Goal: Navigation & Orientation: Find specific page/section

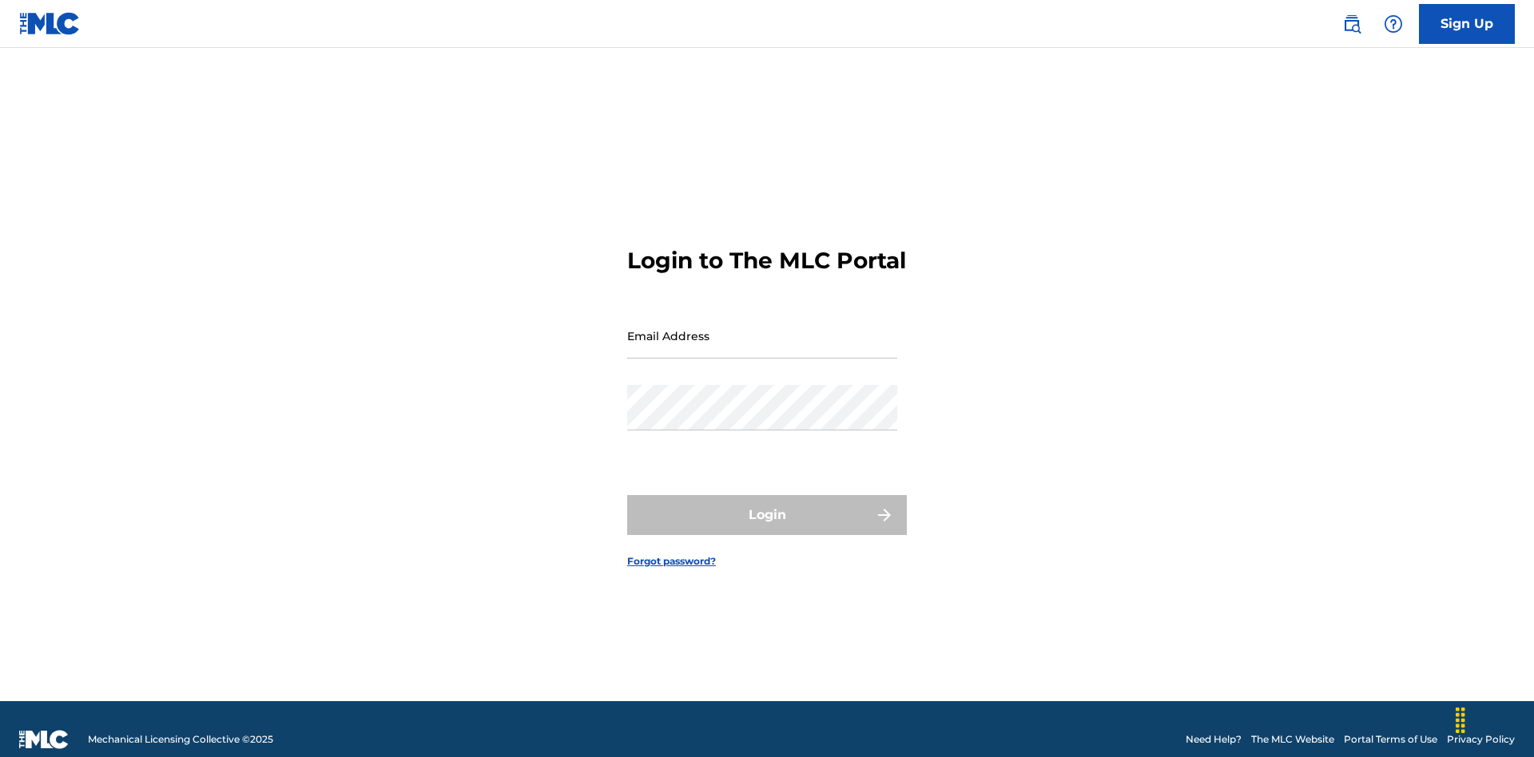
scroll to position [21, 0]
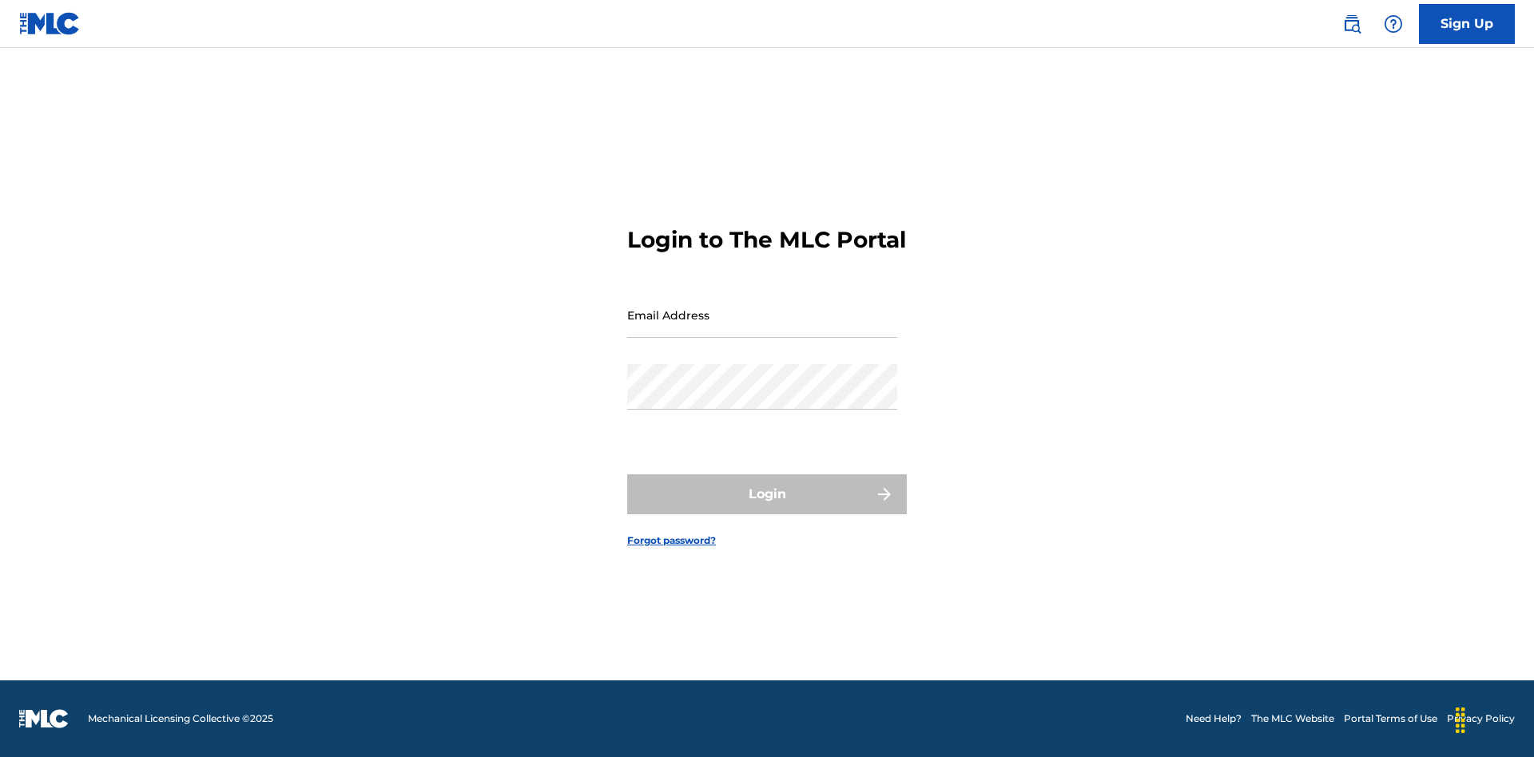
click at [762, 328] on input "Email Address" at bounding box center [762, 315] width 270 height 46
type input "Helena.Songwriter@gmail.com"
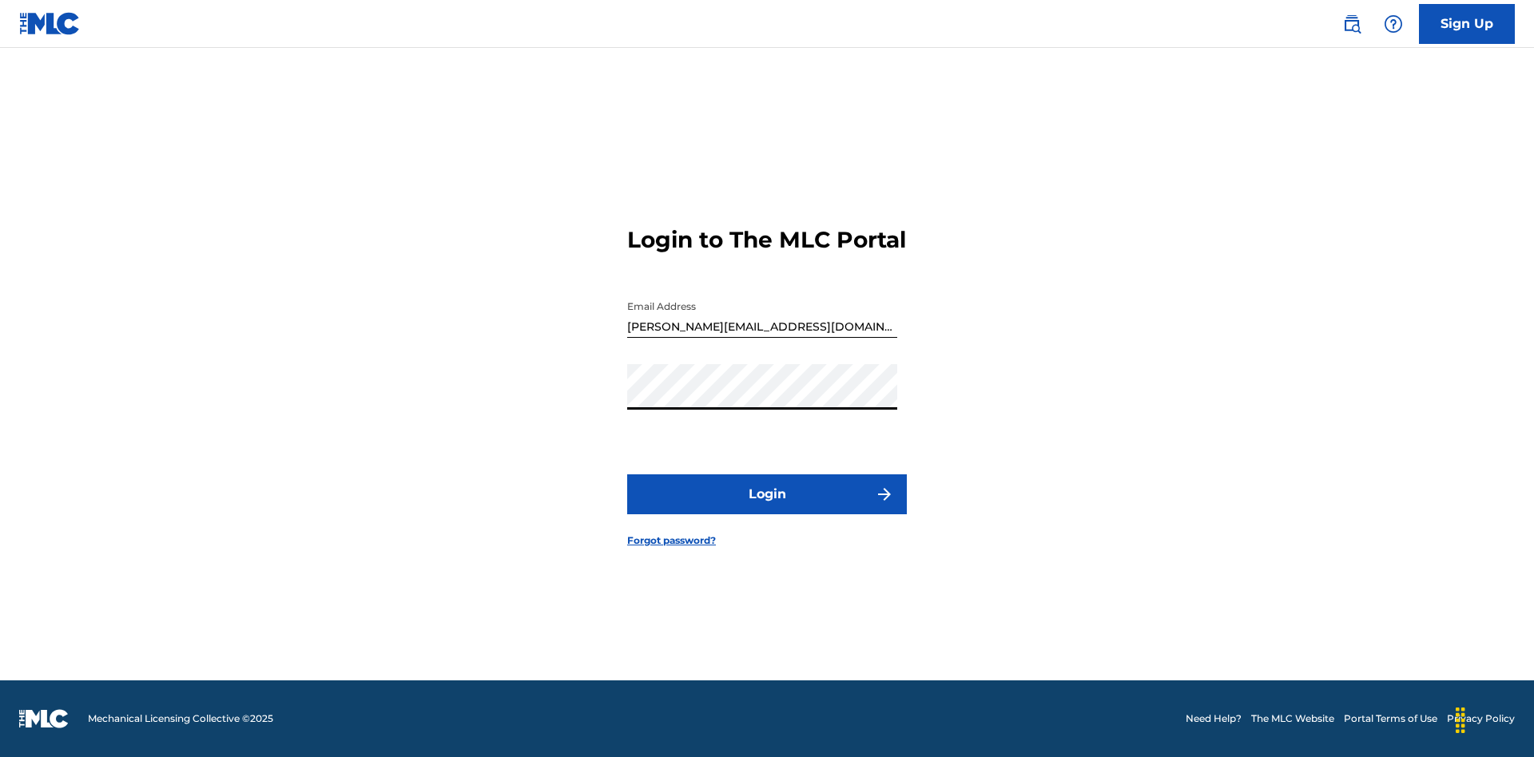
click at [767, 508] on button "Login" at bounding box center [767, 495] width 280 height 40
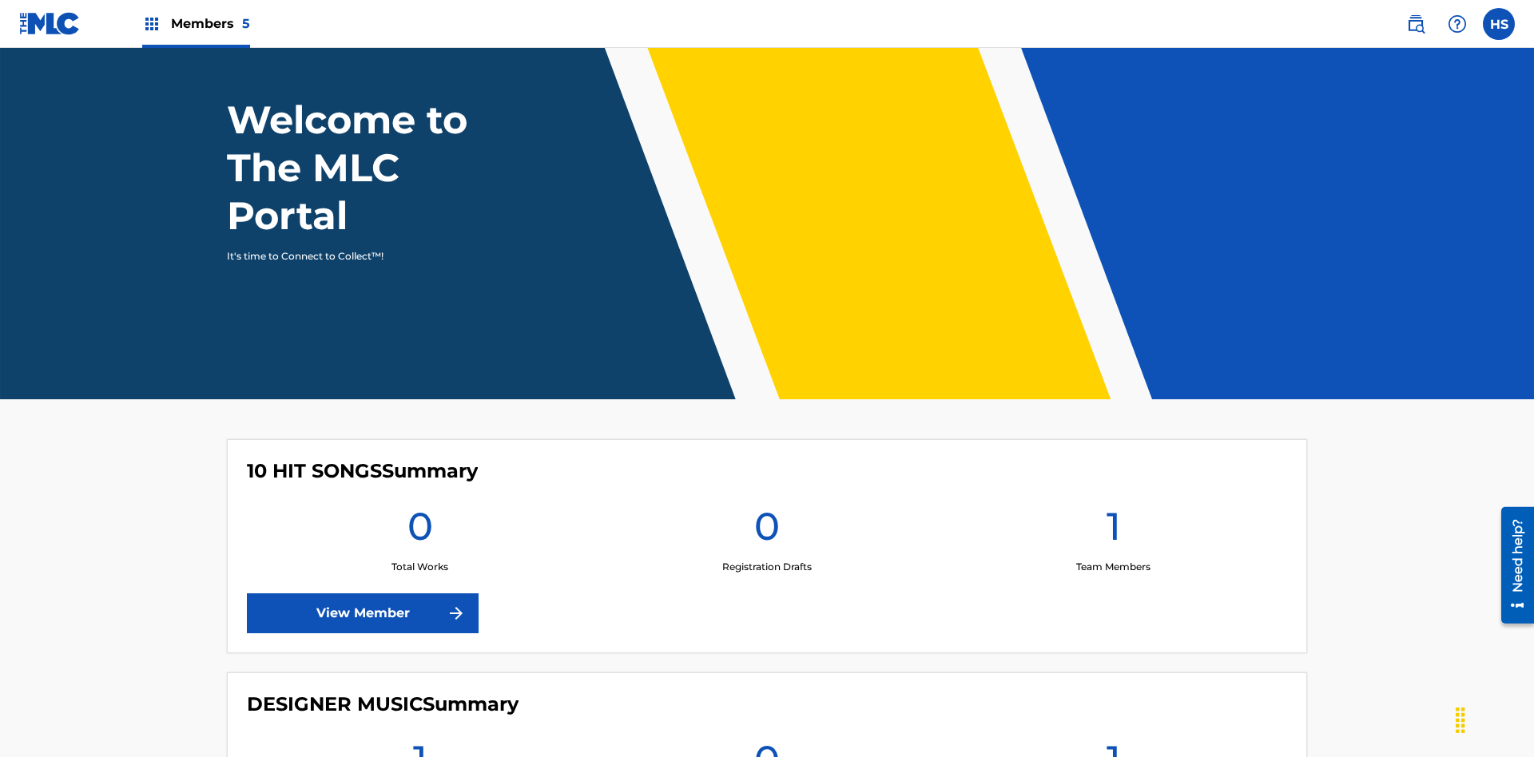
scroll to position [566, 0]
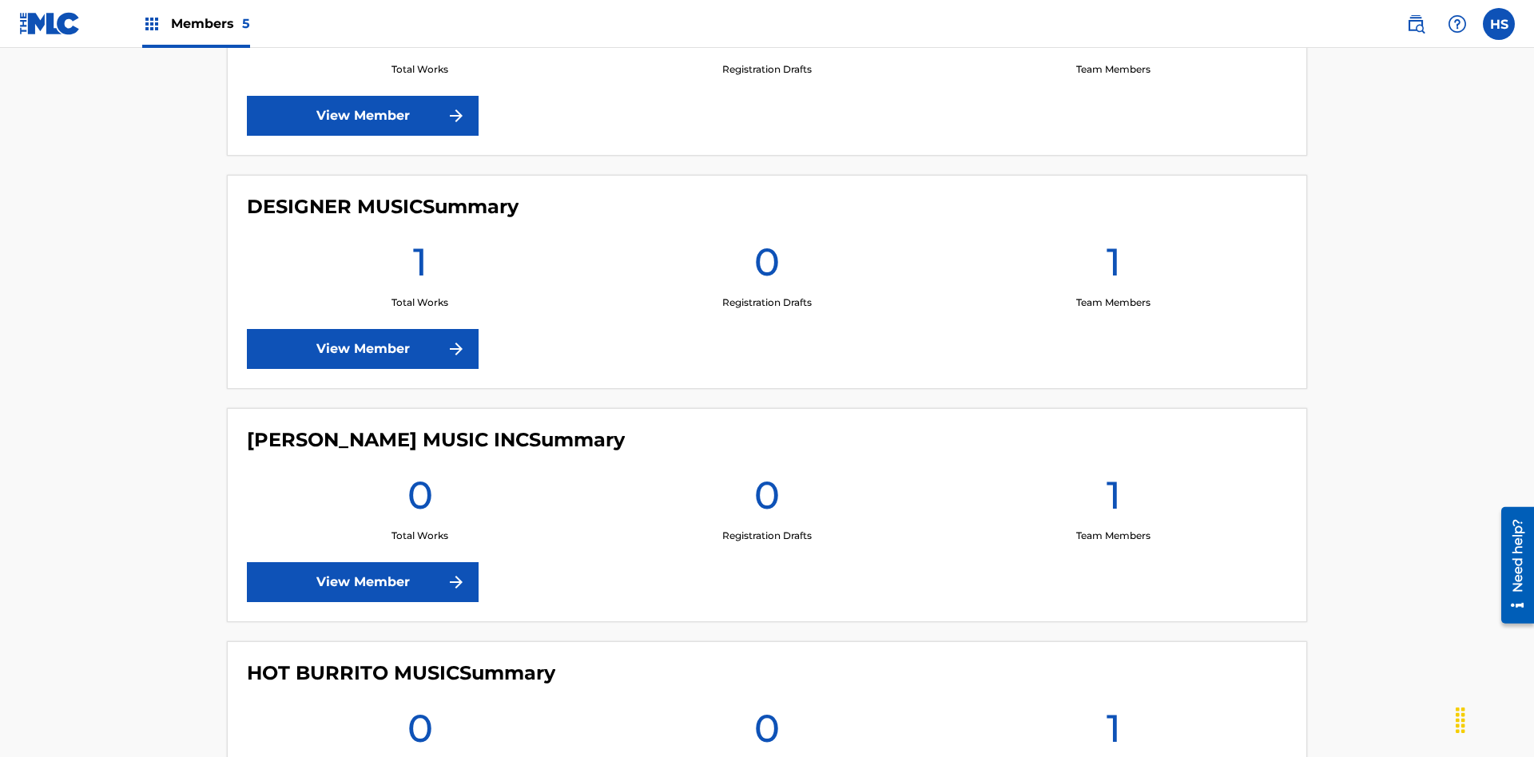
click at [363, 116] on link "View Member" at bounding box center [363, 116] width 232 height 40
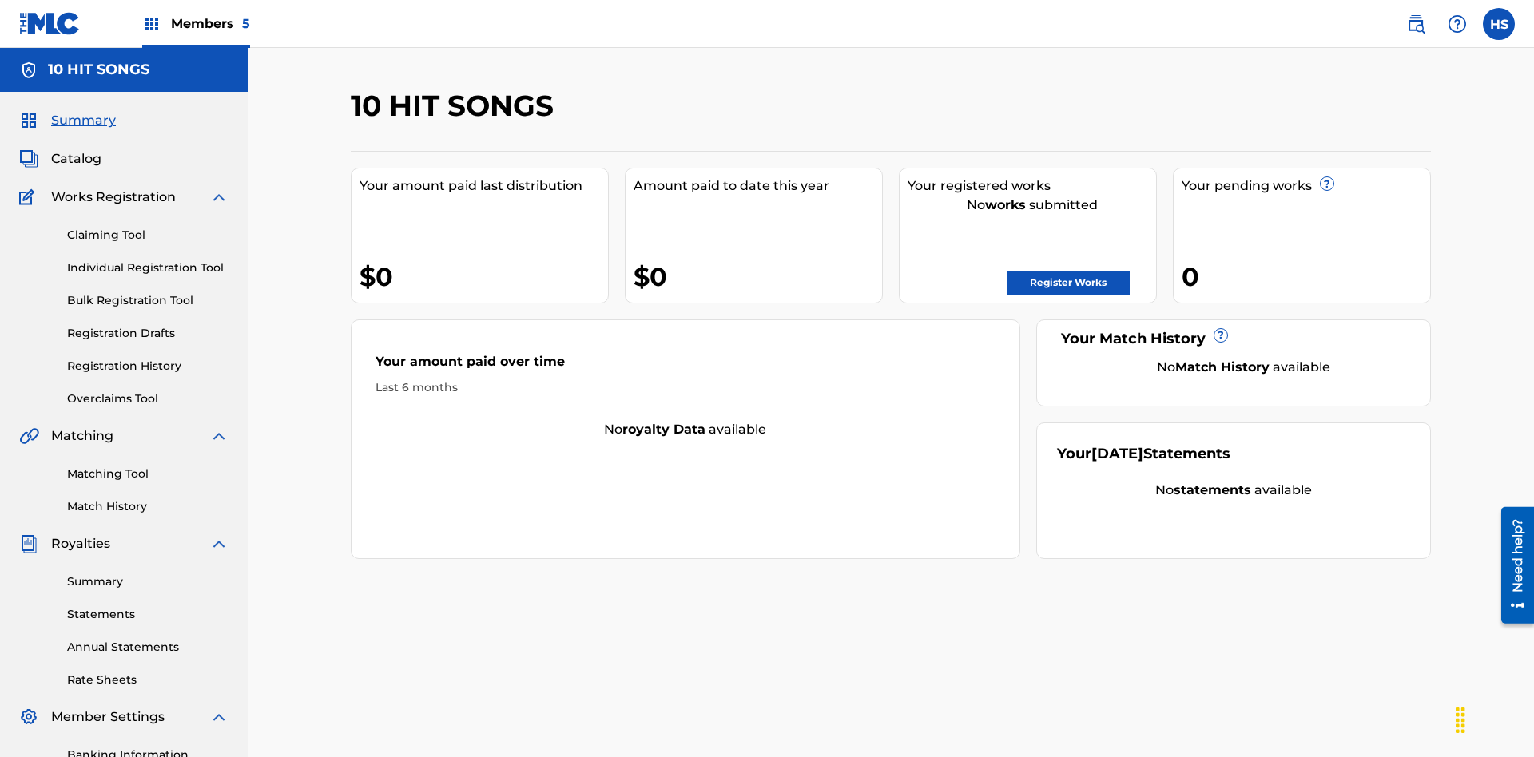
click at [195, 23] on span "Members 5" at bounding box center [210, 23] width 79 height 18
click at [213, 81] on img at bounding box center [213, 81] width 33 height 32
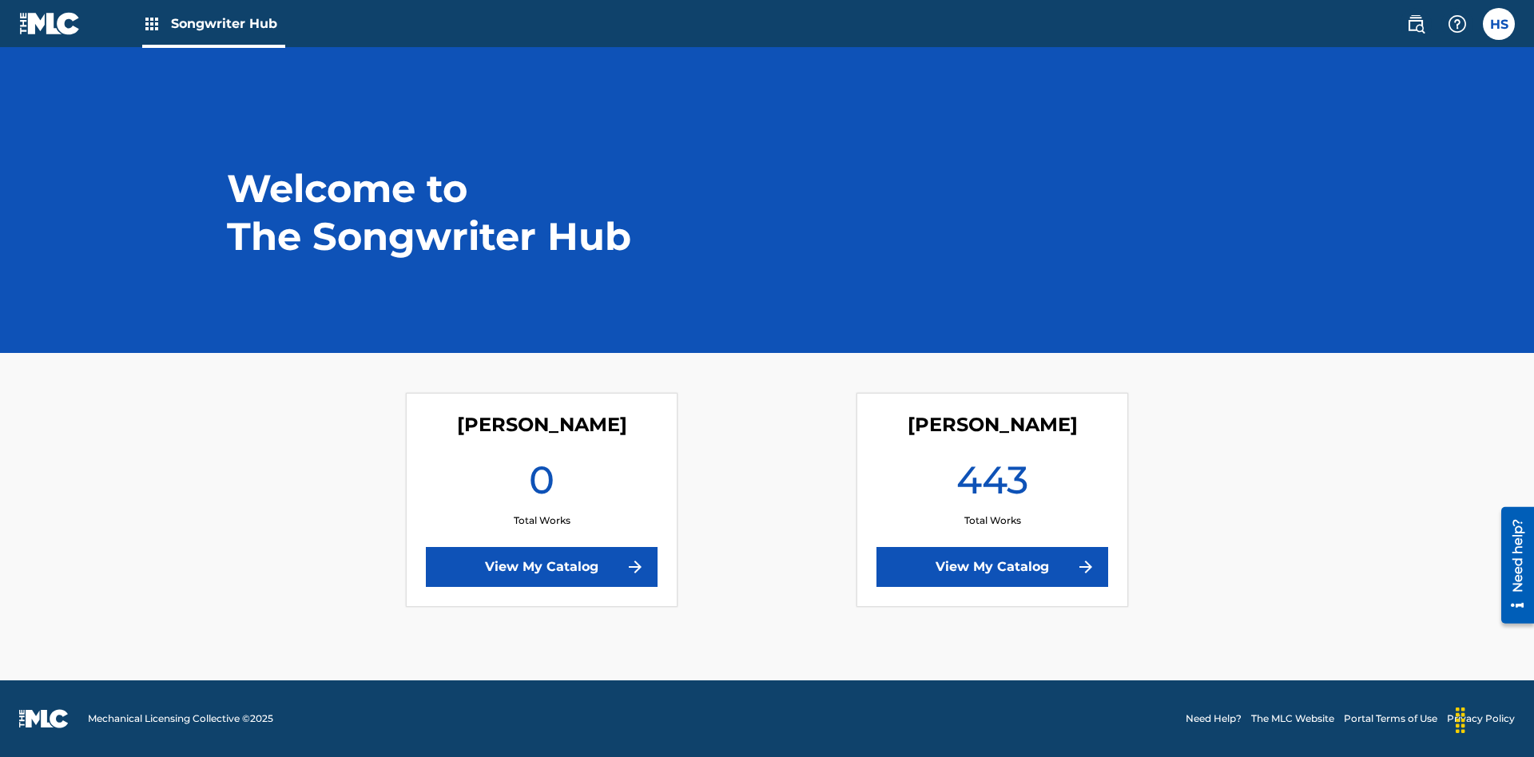
click at [992, 567] on link "View My Catalog" at bounding box center [992, 567] width 232 height 40
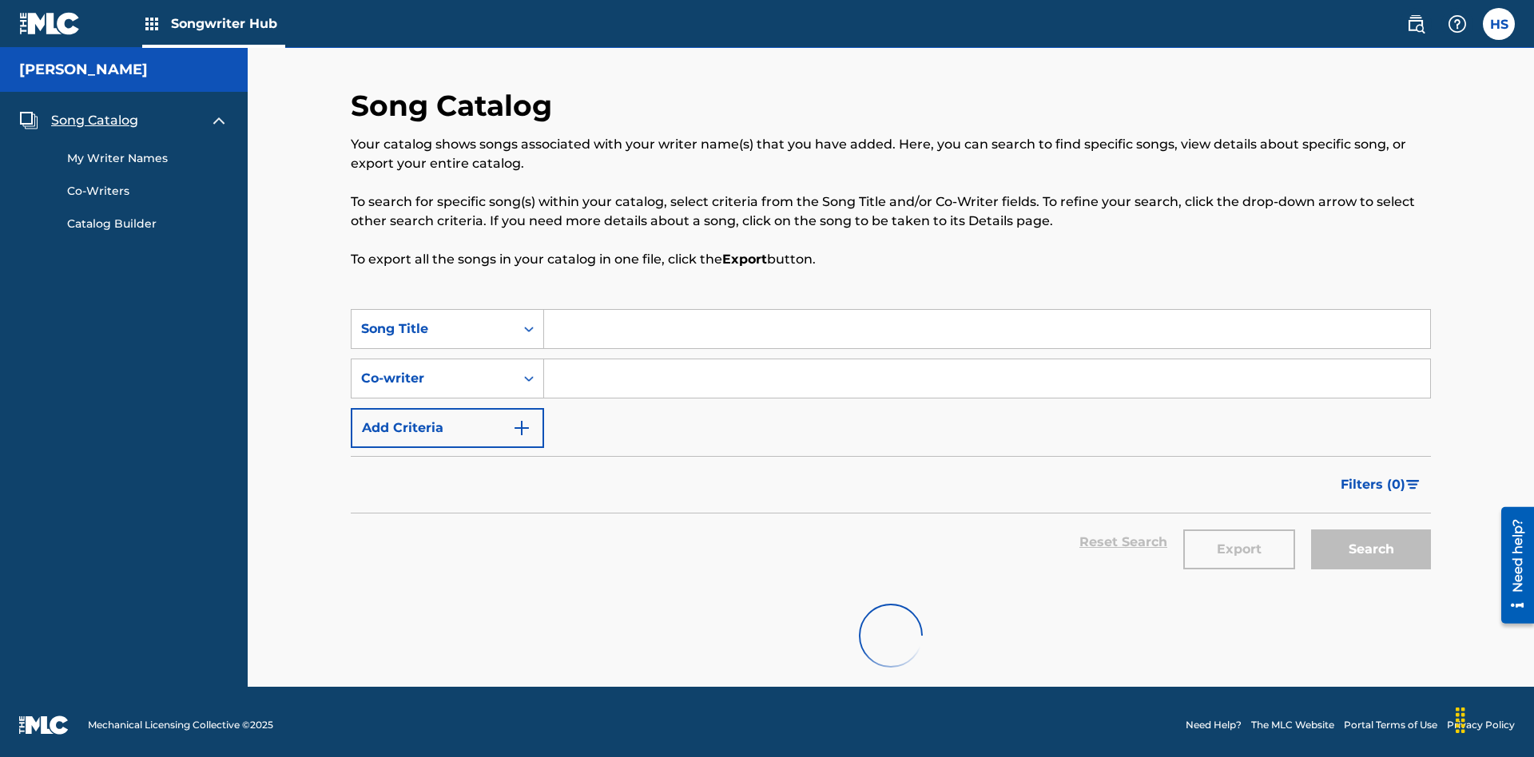
click at [94, 114] on span "Song Catalog" at bounding box center [94, 120] width 87 height 19
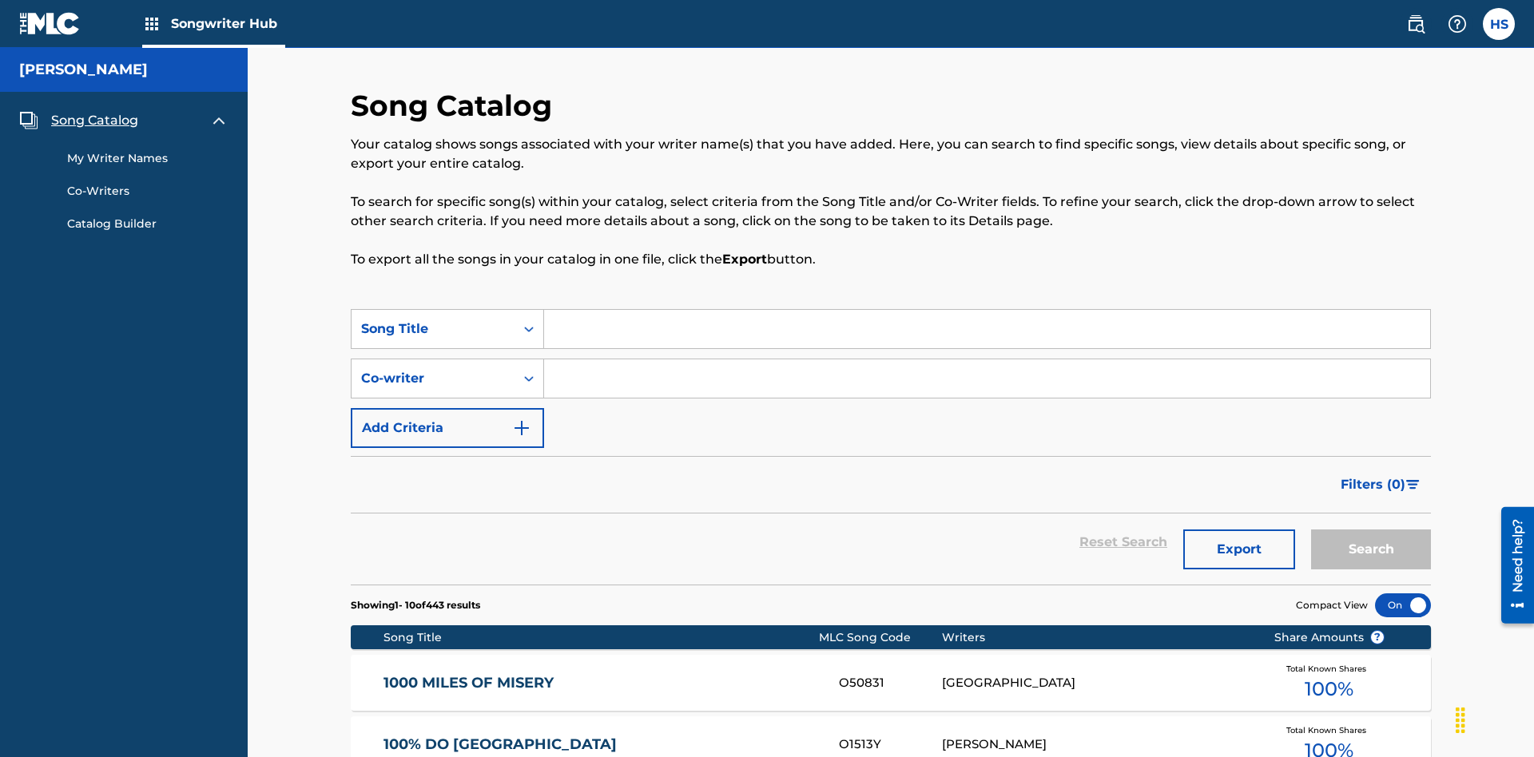
click at [148, 150] on link "My Writer Names" at bounding box center [147, 158] width 161 height 17
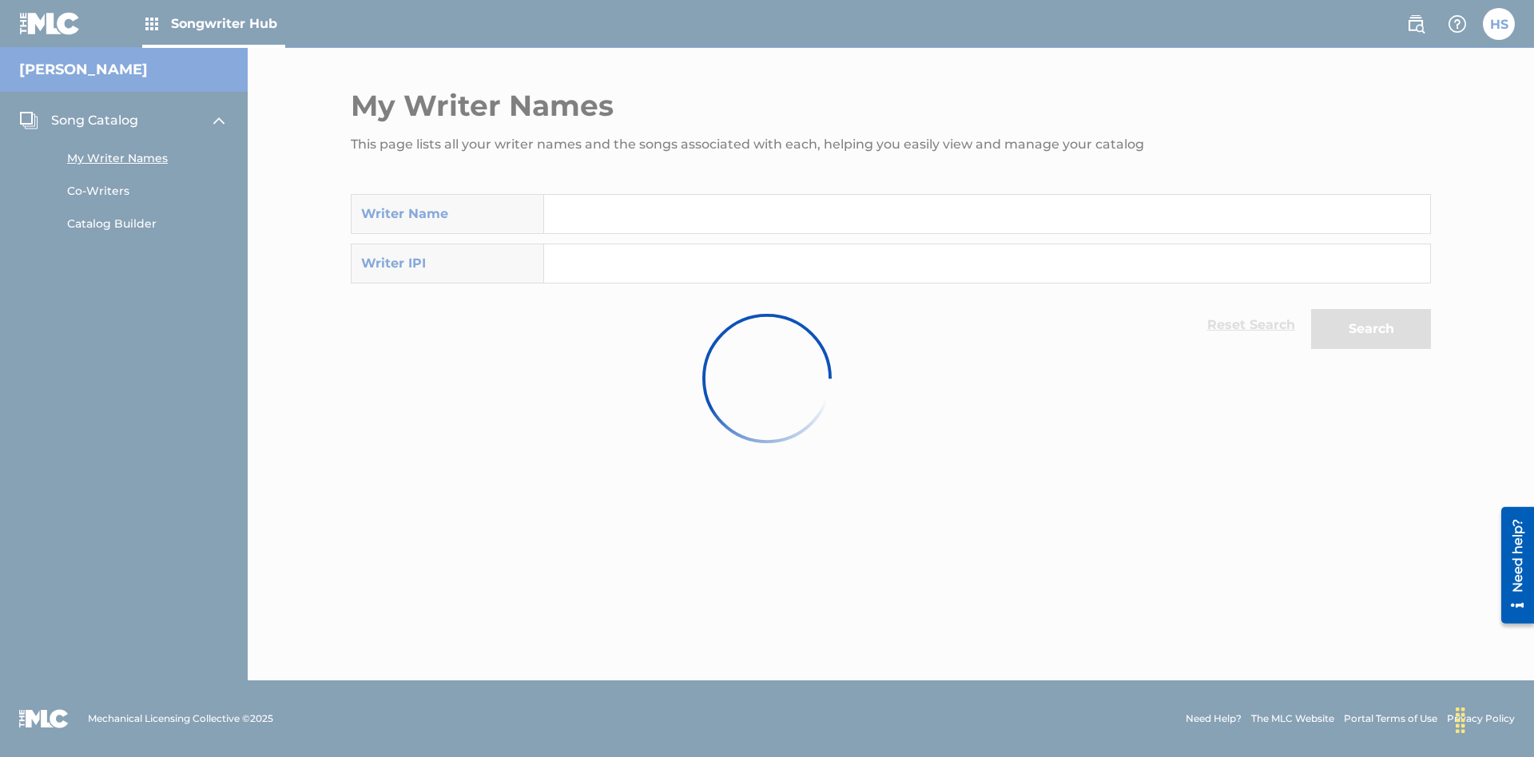
click at [148, 216] on link "Catalog Builder" at bounding box center [147, 224] width 161 height 17
